Goal: Ask a question: Seek information or help from site administrators or community

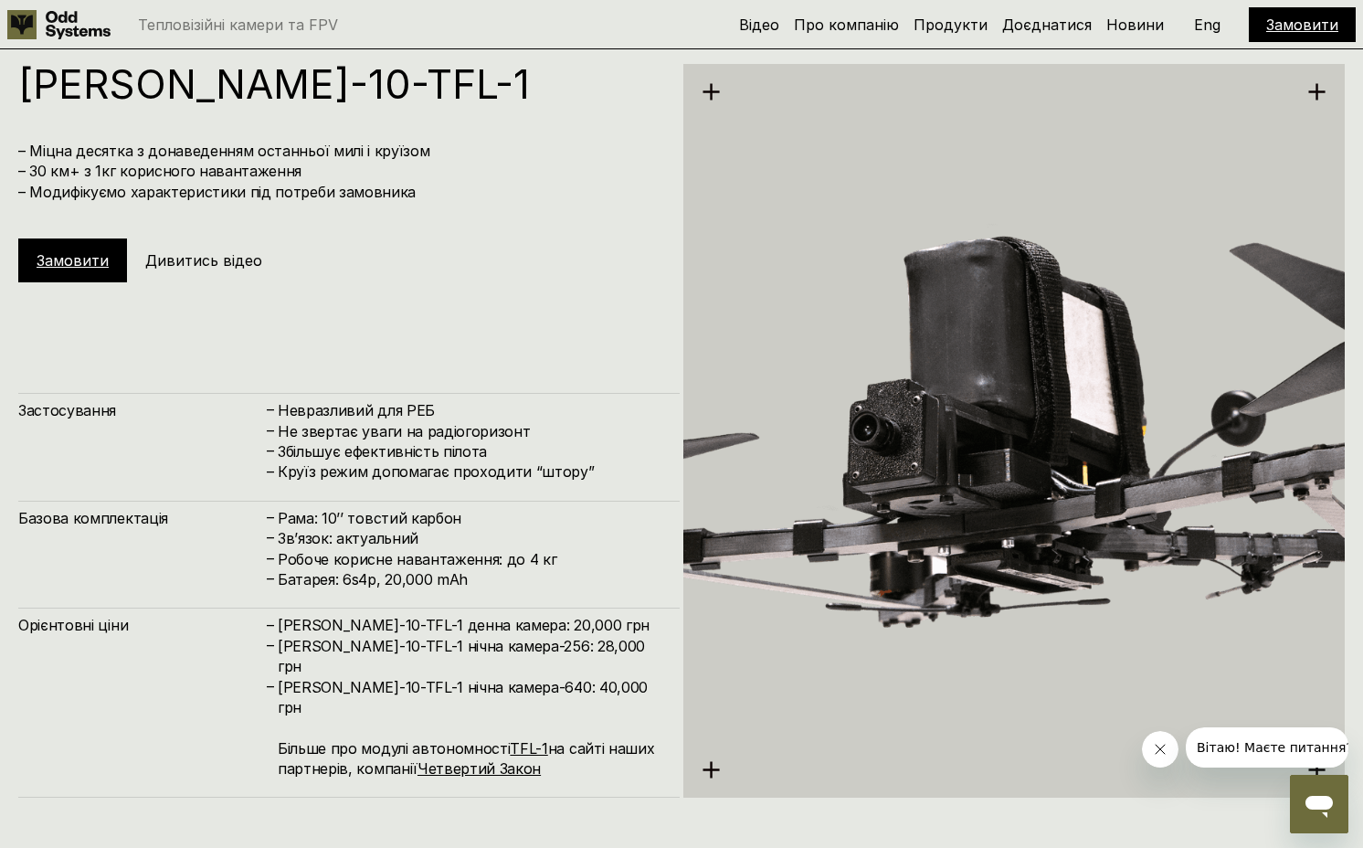
scroll to position [6822, 0]
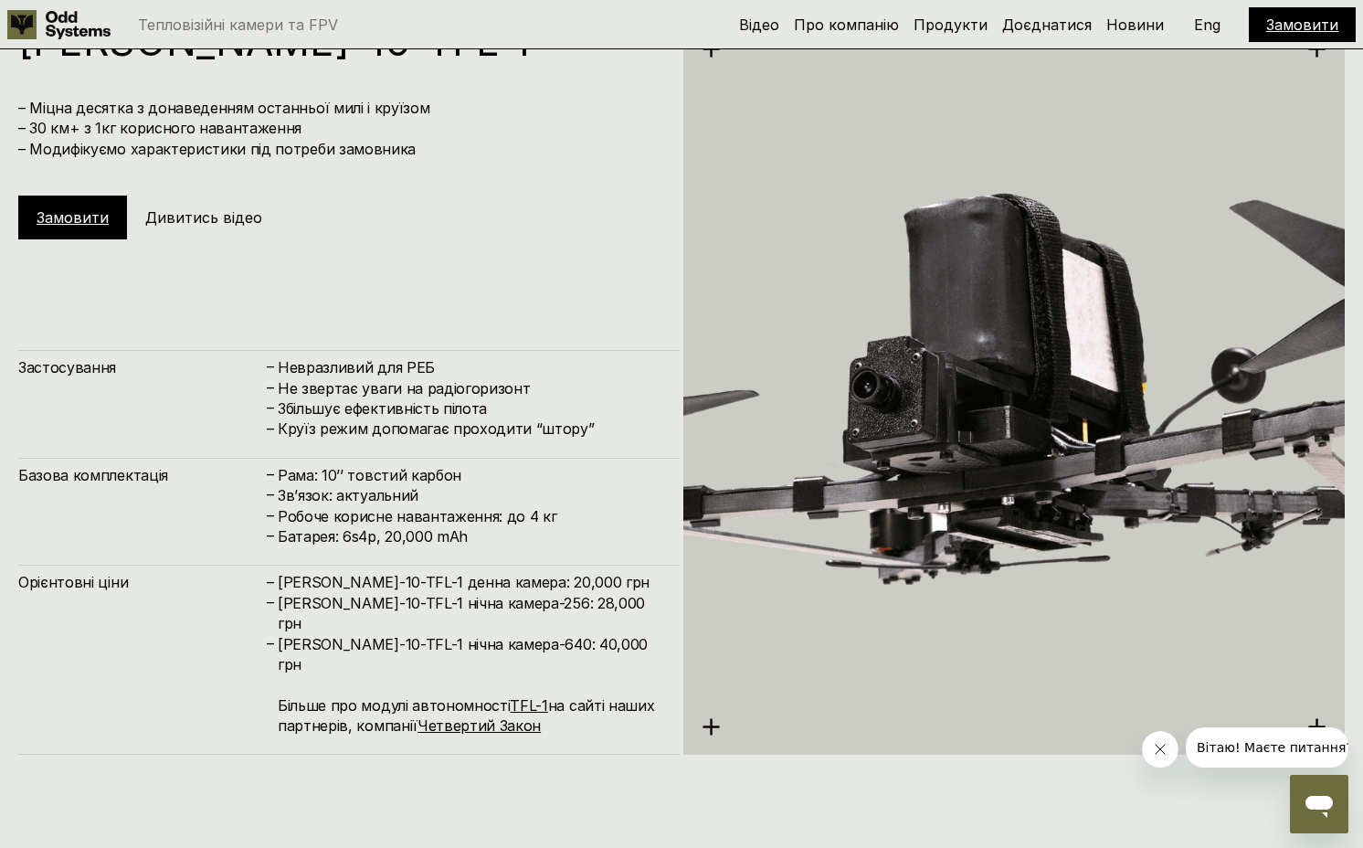
click at [1302, 758] on button "Вітаю! Маєте питання?" at bounding box center [1275, 747] width 178 height 40
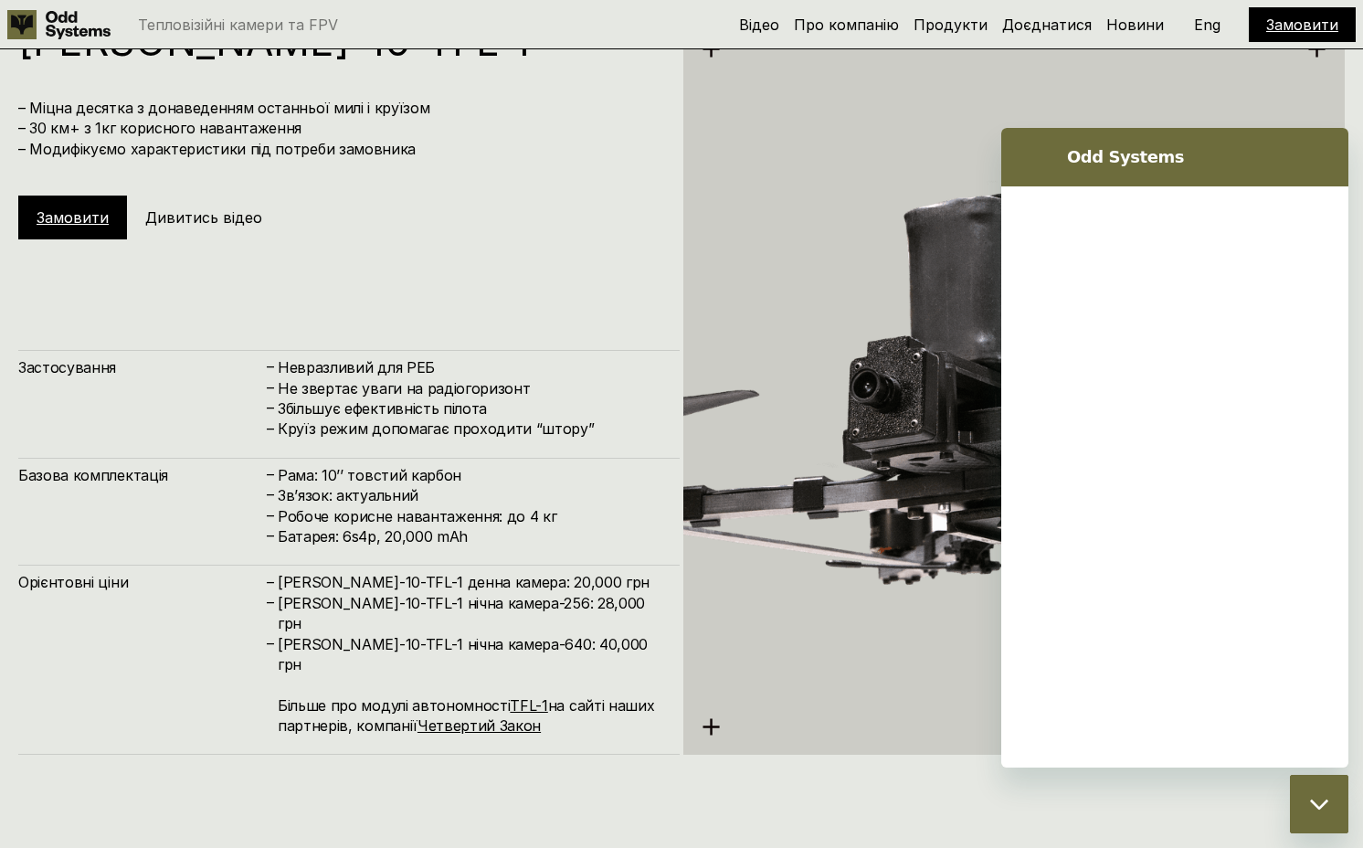
scroll to position [0, 0]
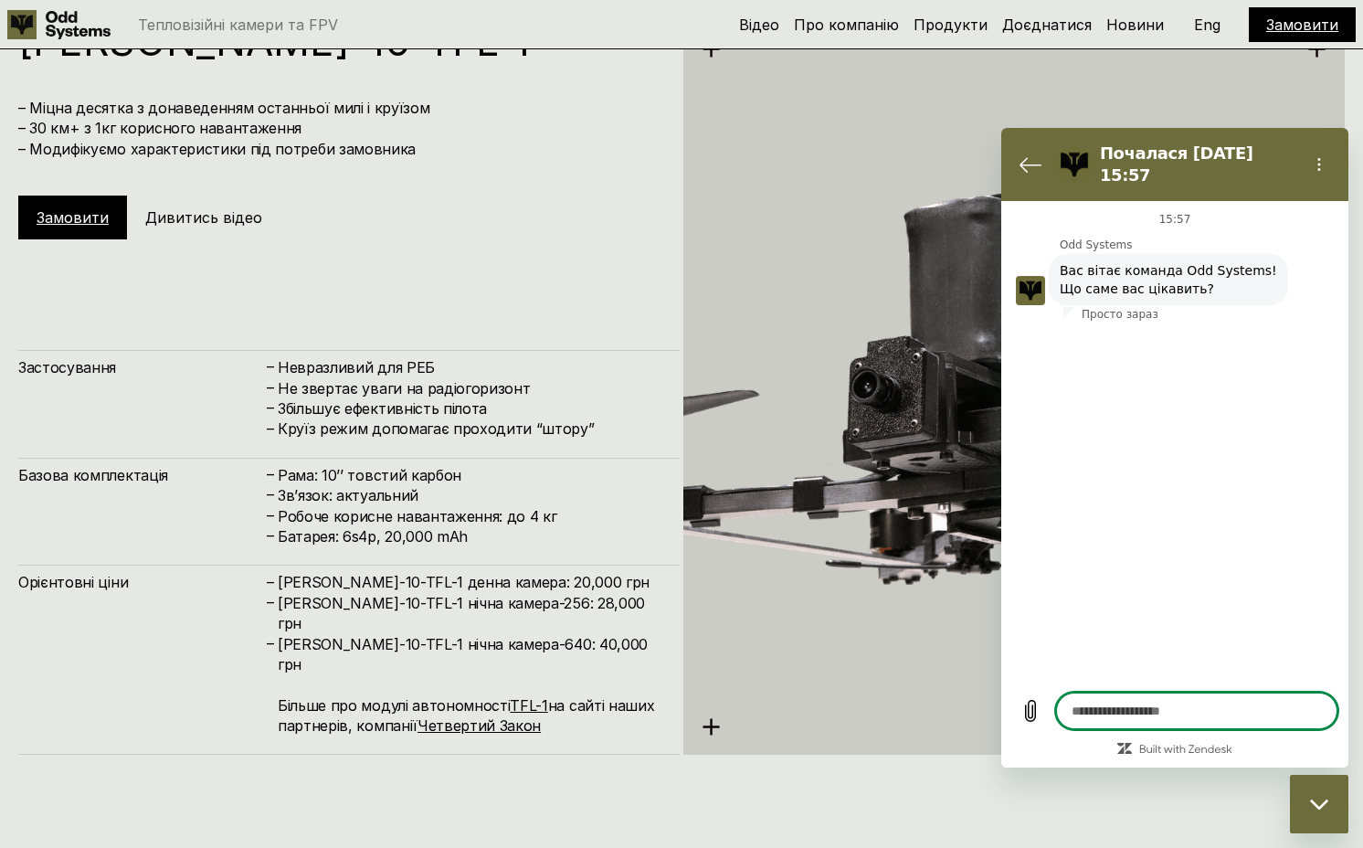
type textarea "*"
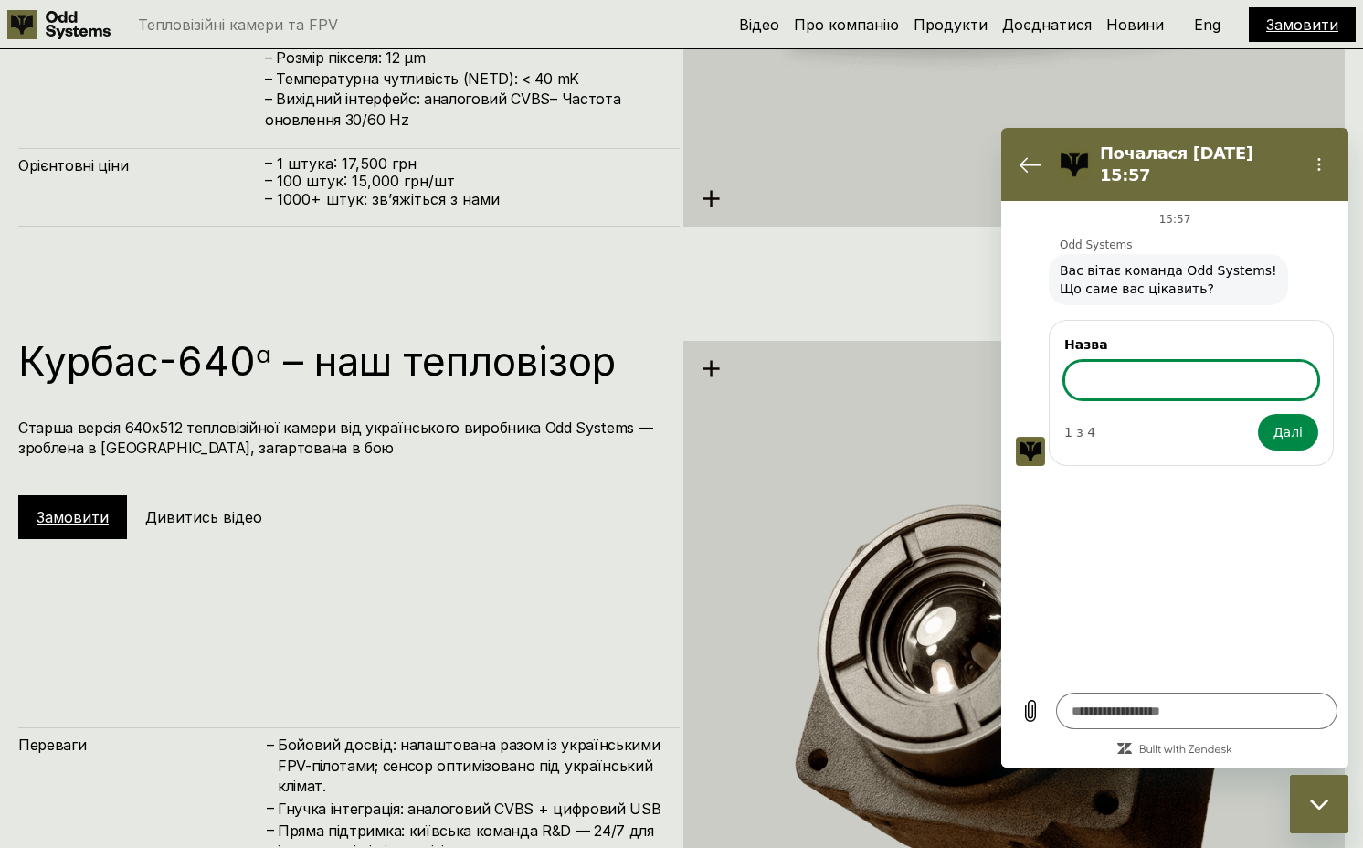
scroll to position [3946, 0]
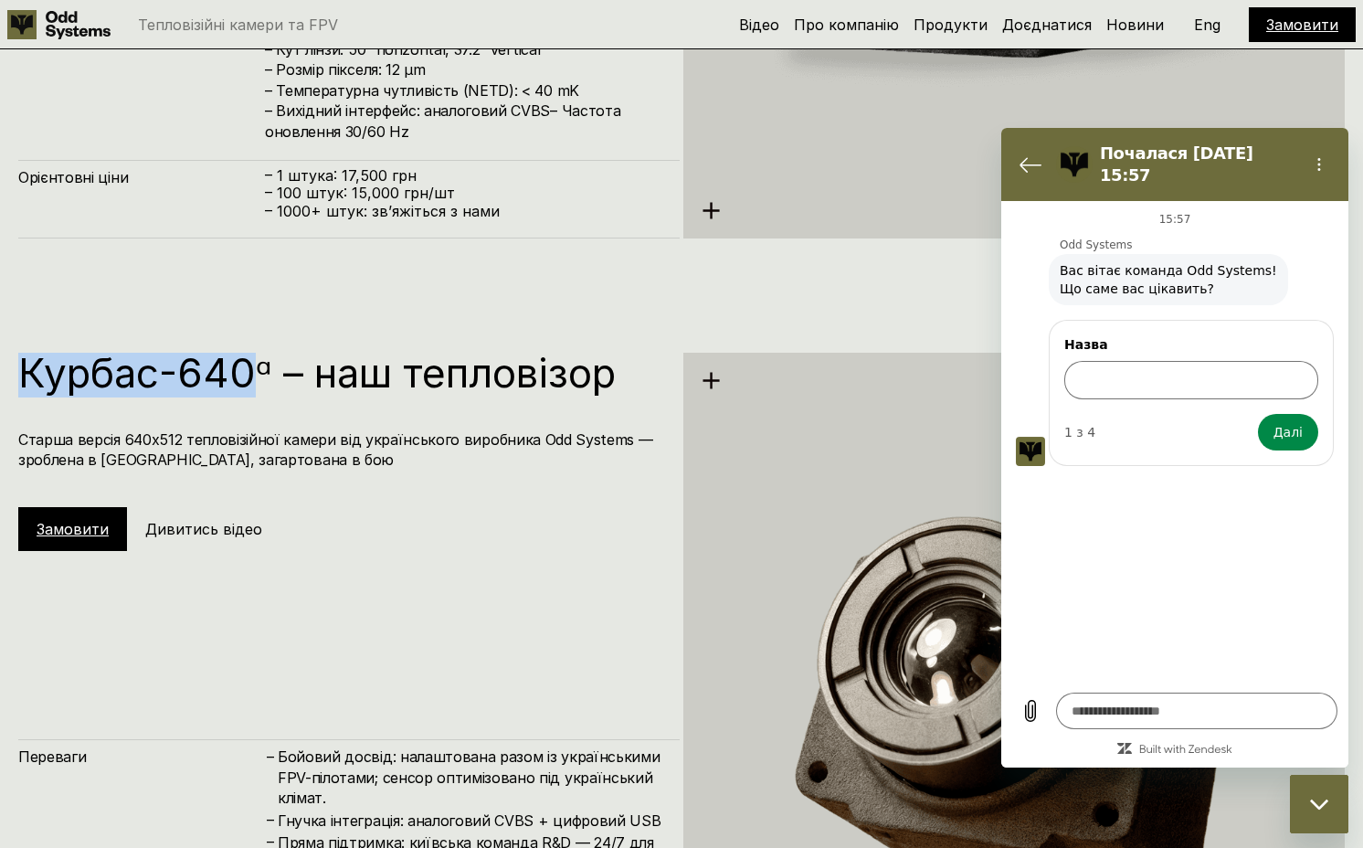
drag, startPoint x: 262, startPoint y: 380, endPoint x: 27, endPoint y: 379, distance: 235.8
click at [27, 379] on h1 "Курбас-640ᵅ – наш тепловізор" at bounding box center [339, 373] width 643 height 40
copy h1 "Курбас-640"
click at [1148, 381] on input "Назва" at bounding box center [1192, 380] width 254 height 38
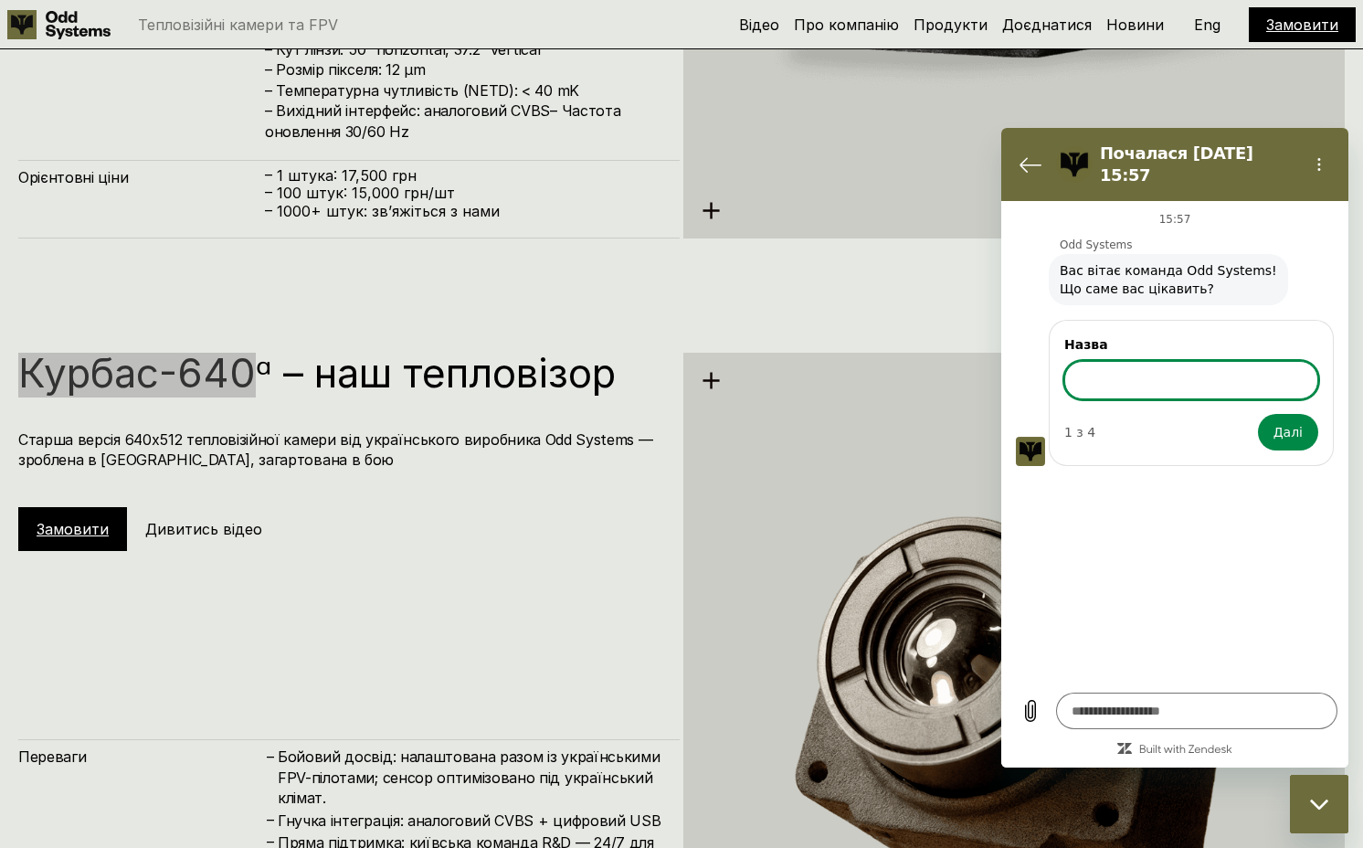
paste input "**********"
type input "**********"
click at [1309, 418] on button "Далі" at bounding box center [1288, 432] width 60 height 37
type textarea "*"
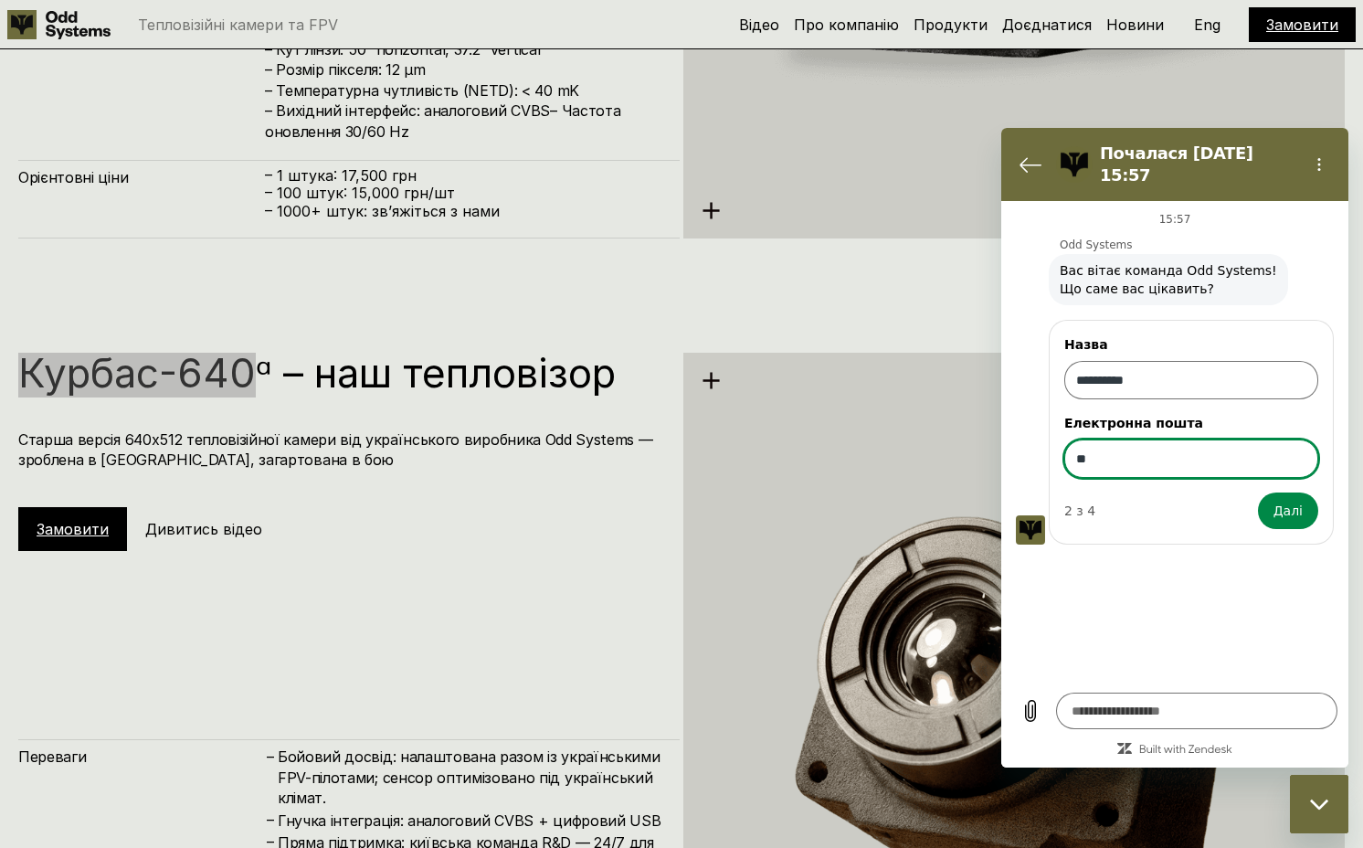
type input "*"
type input "**********"
click at [1258, 493] on button "Далі" at bounding box center [1288, 511] width 60 height 37
type textarea "*"
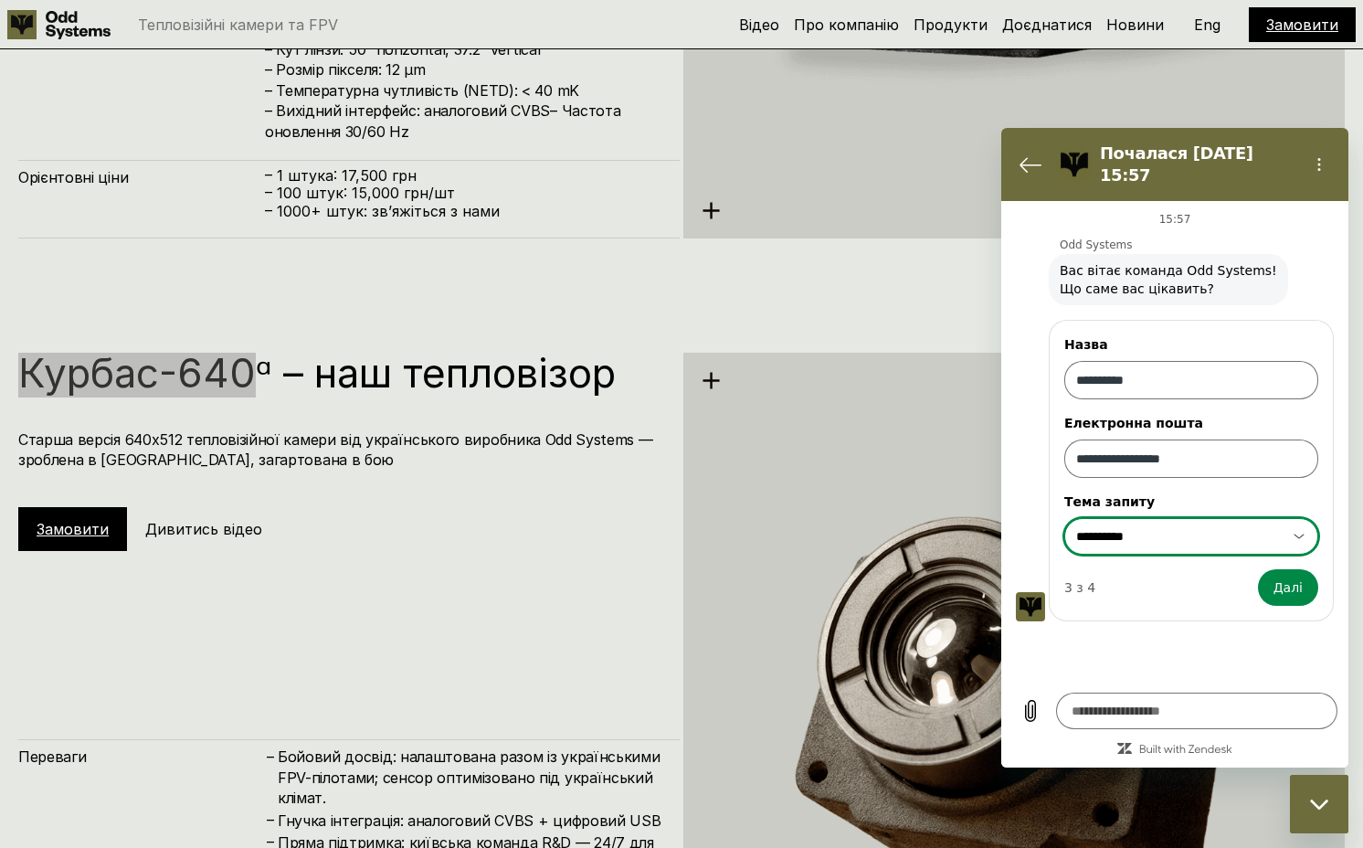
click at [1160, 520] on div "**********" at bounding box center [1181, 536] width 212 height 33
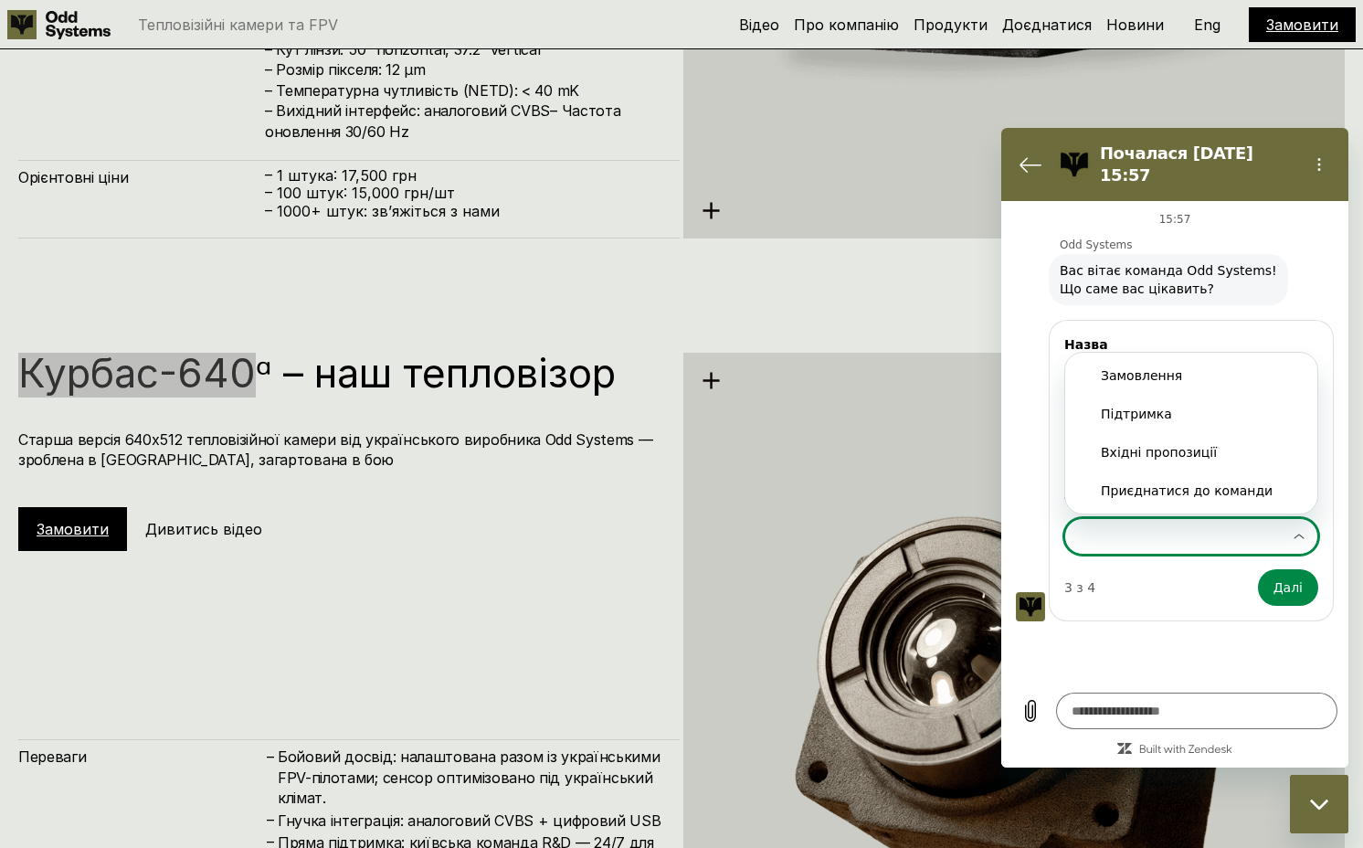
scroll to position [0, 0]
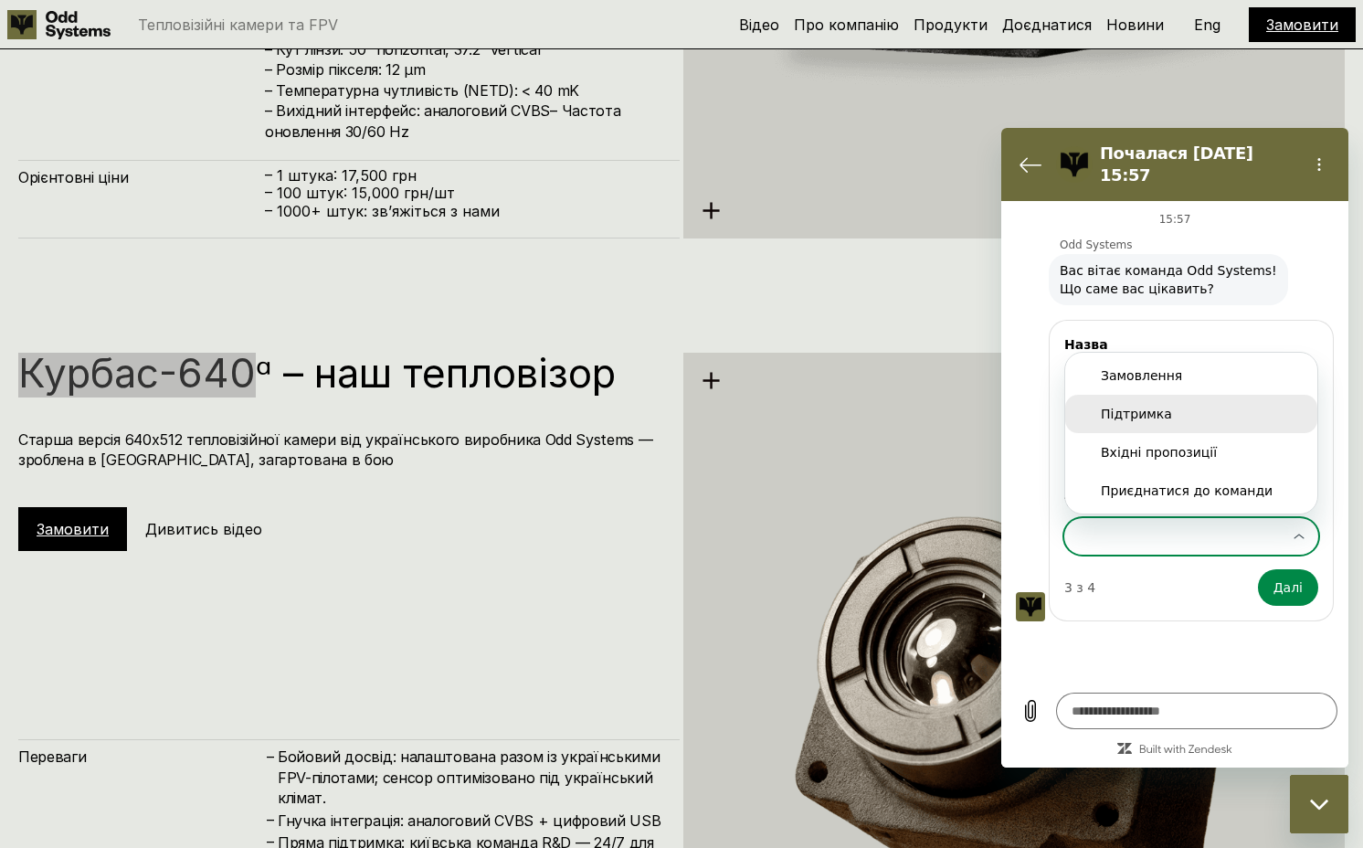
click at [1186, 405] on div "Підтримка" at bounding box center [1191, 414] width 181 height 18
type input "*********"
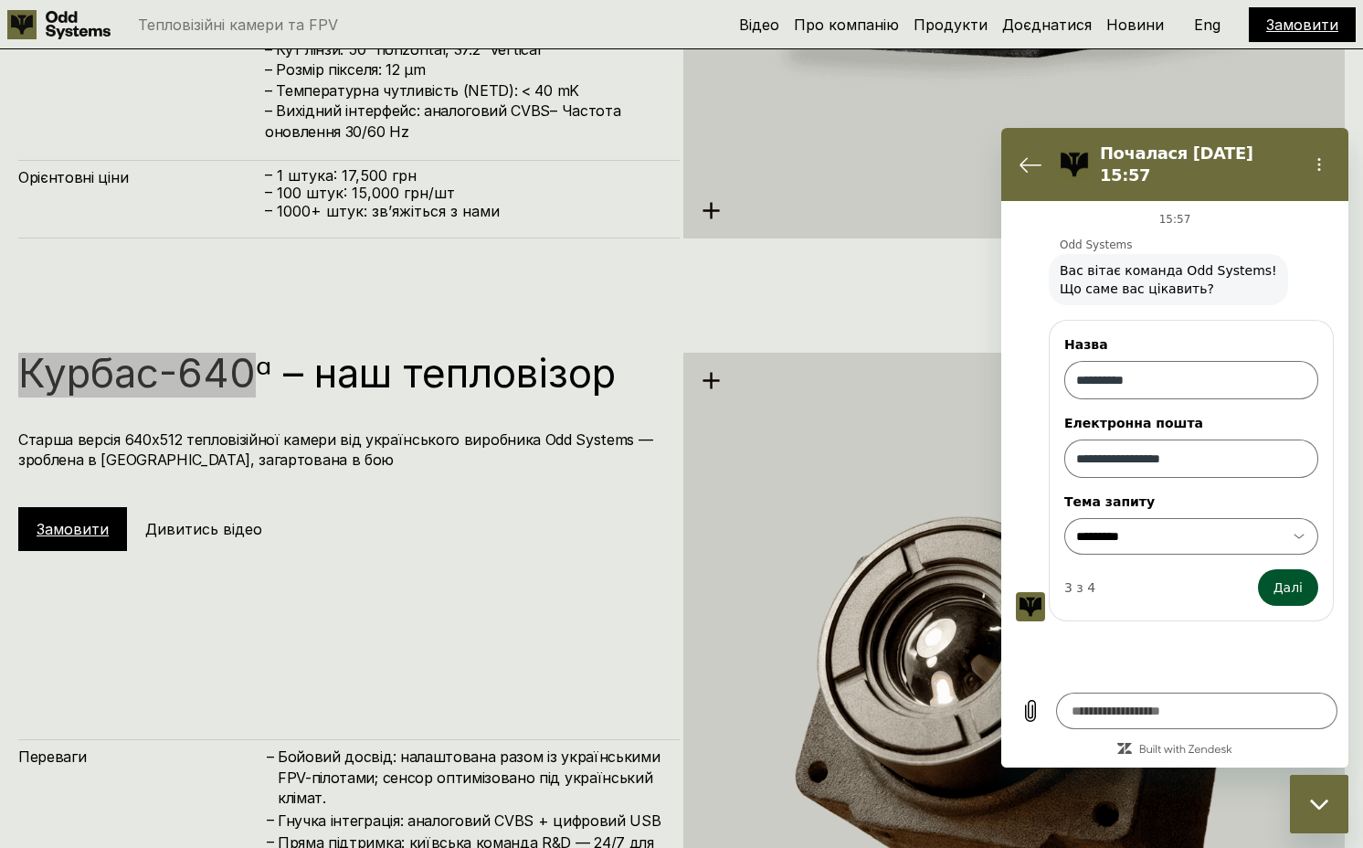
click at [1288, 577] on span "Далі" at bounding box center [1288, 588] width 29 height 22
type textarea "*"
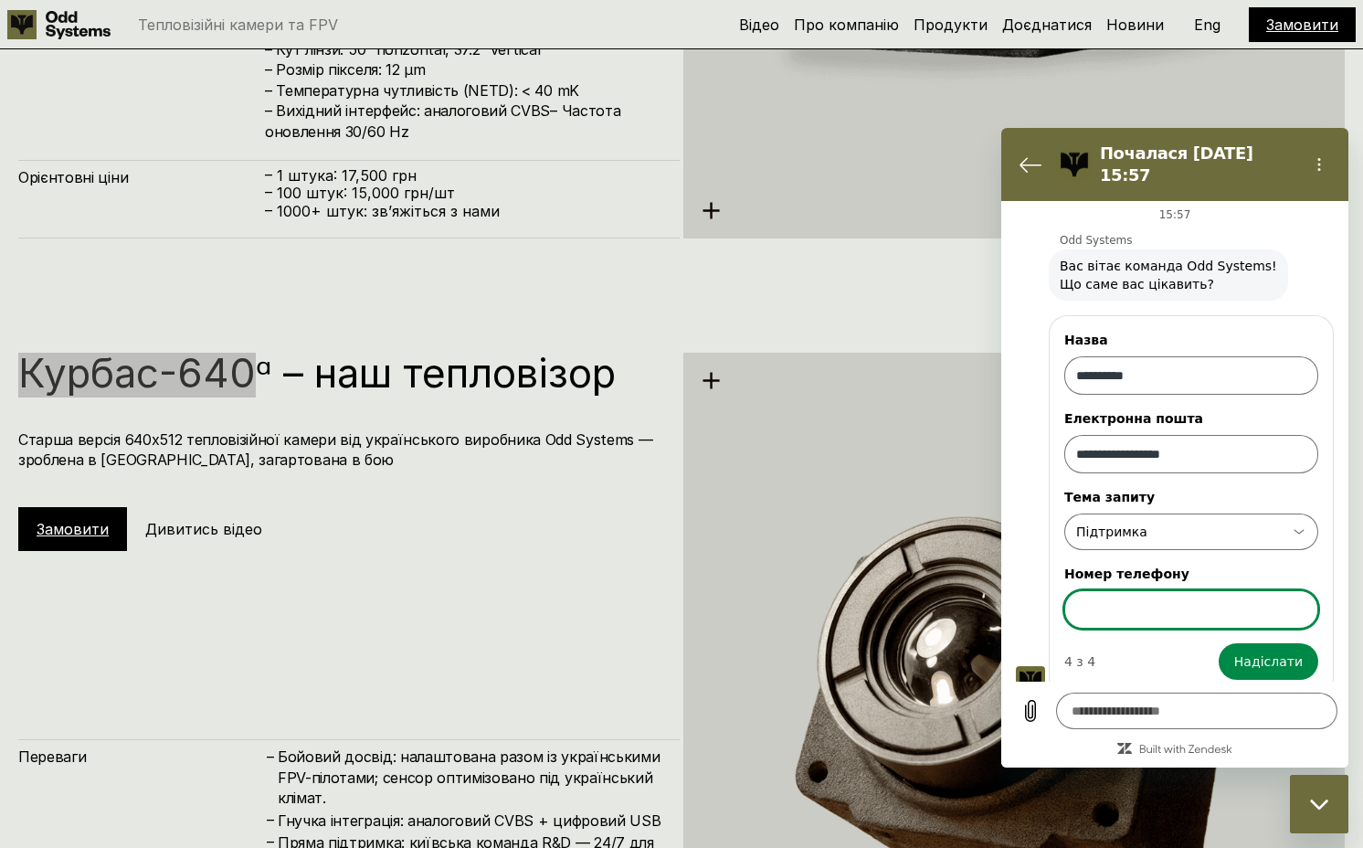
click at [1207, 590] on input "Номер телефону" at bounding box center [1192, 609] width 254 height 38
type input "**********"
click at [1219, 643] on button "Надіслати" at bounding box center [1269, 661] width 100 height 37
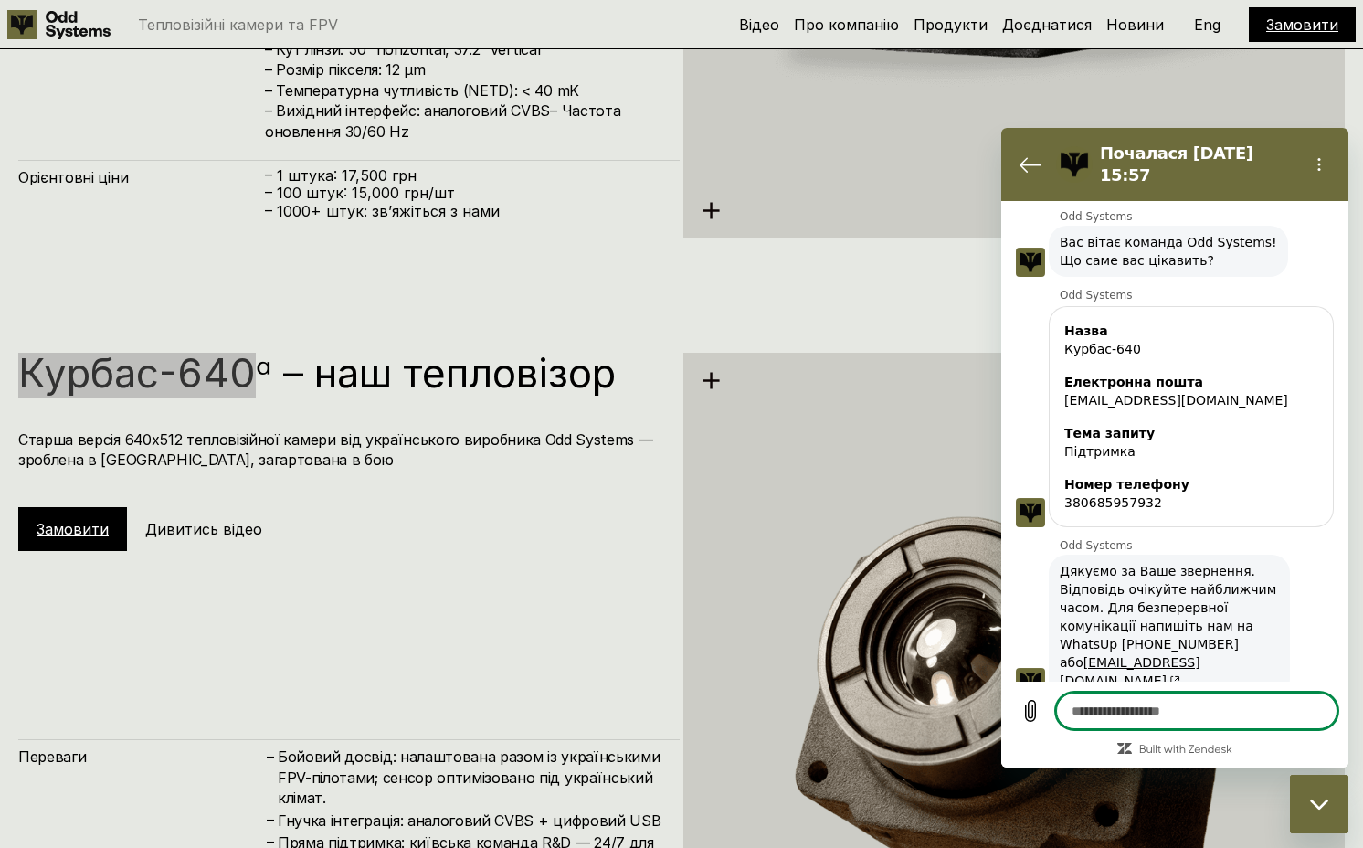
scroll to position [32, 0]
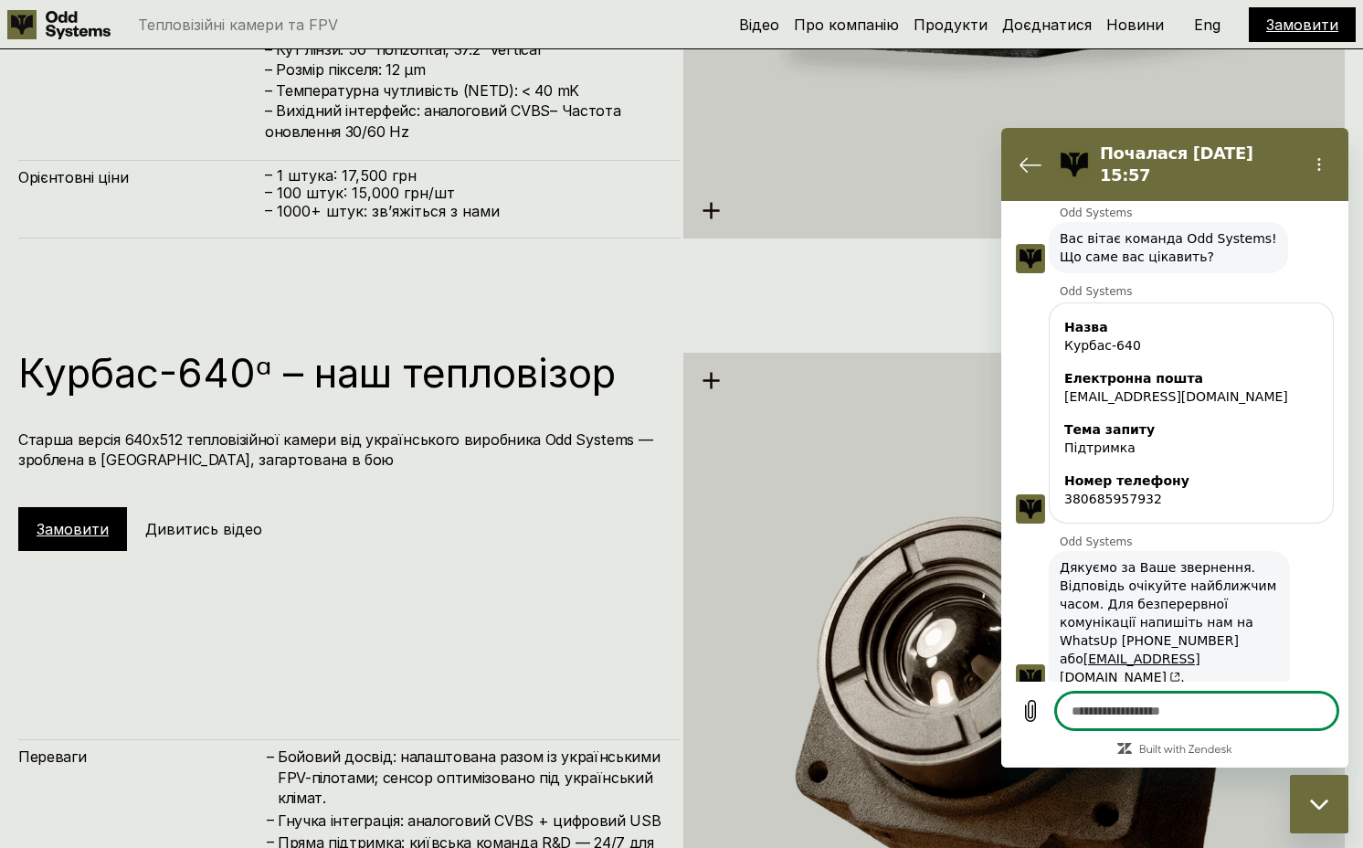
click at [384, 610] on div "Курбас-640ᵅ – наш тепловізор Старша версія 640х512 тепловізійної камери від [DE…" at bounding box center [349, 720] width 662 height 734
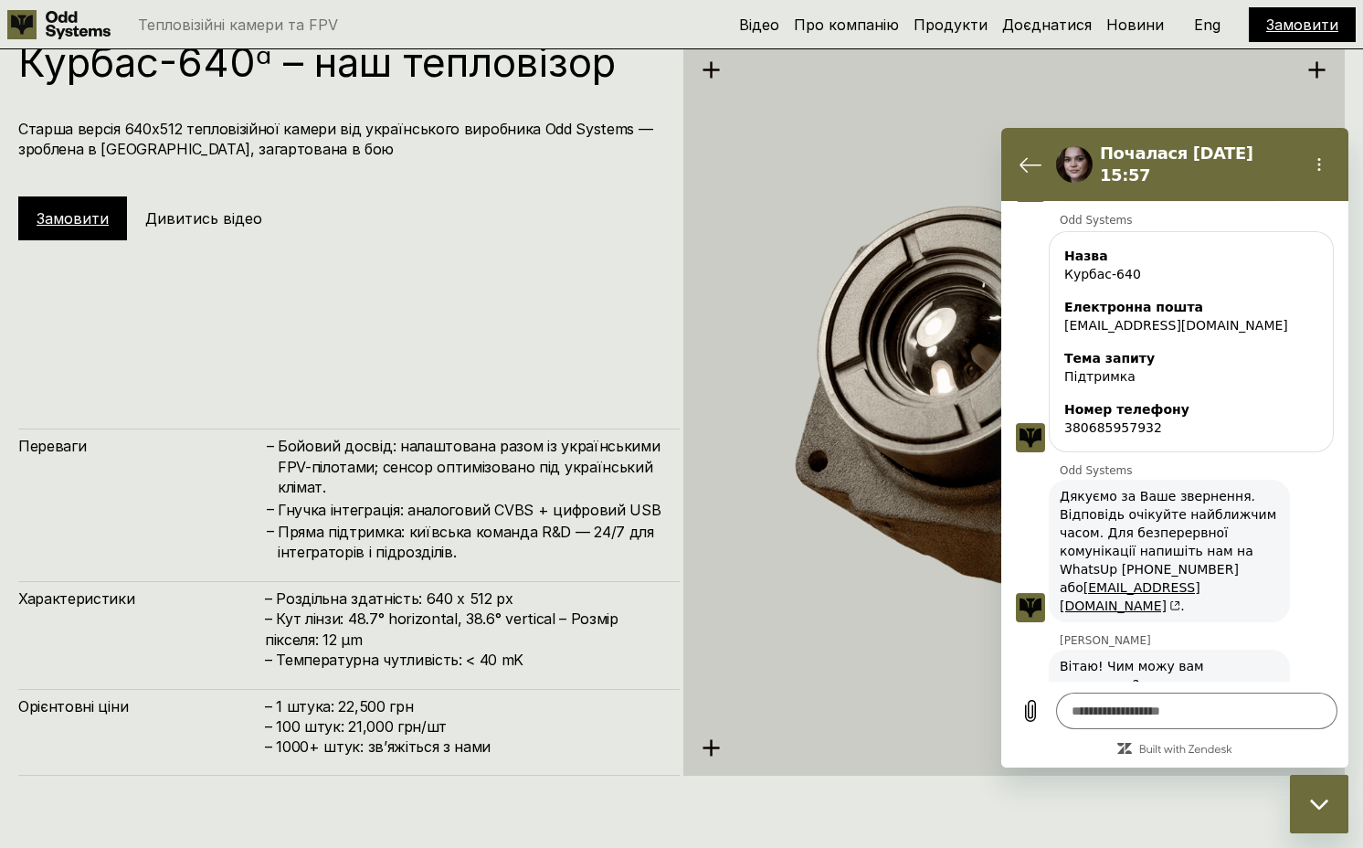
scroll to position [101, 0]
type textarea "*"
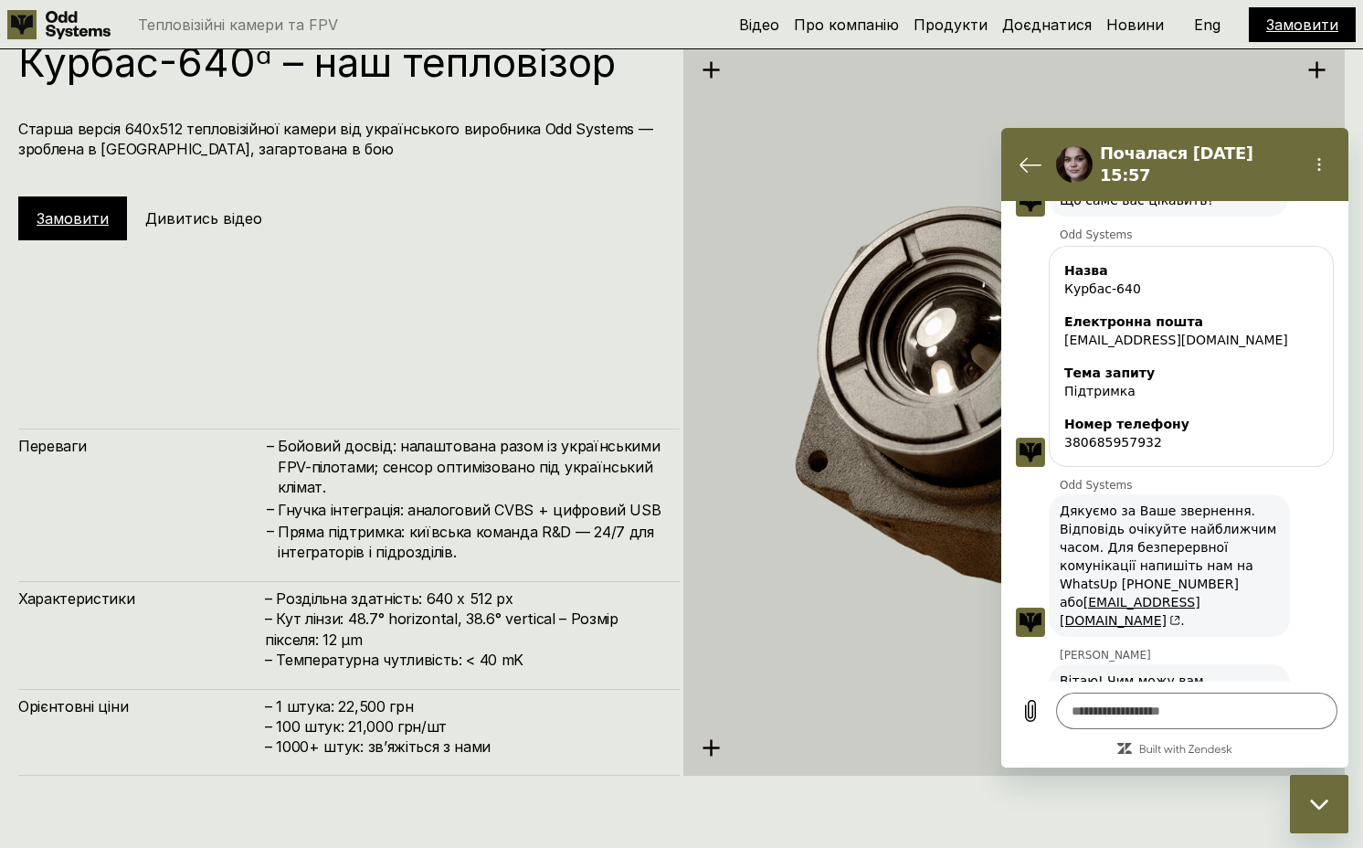
scroll to position [92, 0]
